Goal: Task Accomplishment & Management: Use online tool/utility

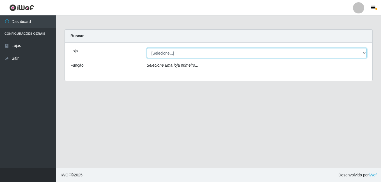
click at [195, 53] on select "[Selecione...] Ajubá Mercado" at bounding box center [257, 53] width 220 height 10
select select "402"
click at [147, 48] on select "[Selecione...] Ajubá Mercado" at bounding box center [257, 53] width 220 height 10
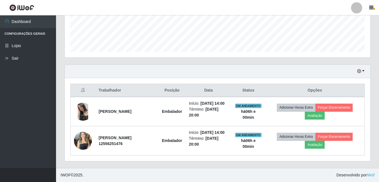
scroll to position [160, 0]
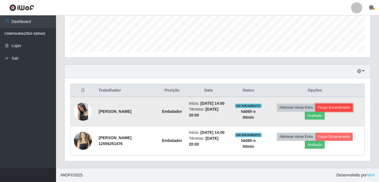
click at [339, 104] on button "Forçar Encerramento" at bounding box center [335, 108] width 38 height 8
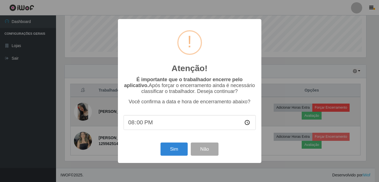
scroll to position [116, 303]
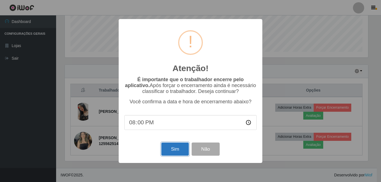
click at [173, 149] on button "Sim" at bounding box center [174, 149] width 27 height 13
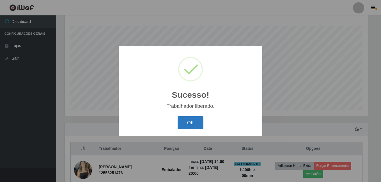
click at [198, 129] on button "OK" at bounding box center [190, 122] width 26 height 13
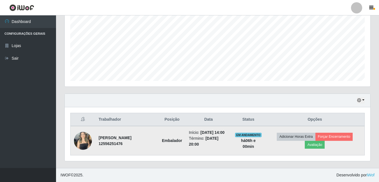
scroll to position [125, 0]
click at [339, 133] on button "Forçar Encerramento" at bounding box center [335, 137] width 38 height 8
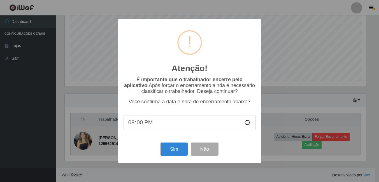
scroll to position [116, 303]
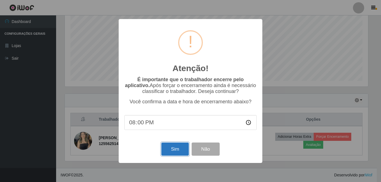
click at [172, 148] on button "Sim" at bounding box center [174, 149] width 27 height 13
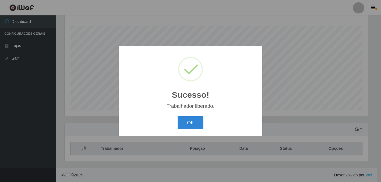
drag, startPoint x: 197, startPoint y: 126, endPoint x: 202, endPoint y: 121, distance: 6.9
click at [197, 125] on button "OK" at bounding box center [190, 122] width 26 height 13
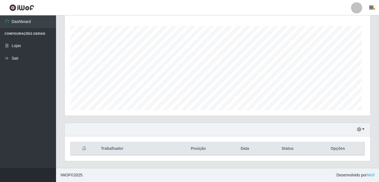
scroll to position [116, 306]
